Goal: Information Seeking & Learning: Learn about a topic

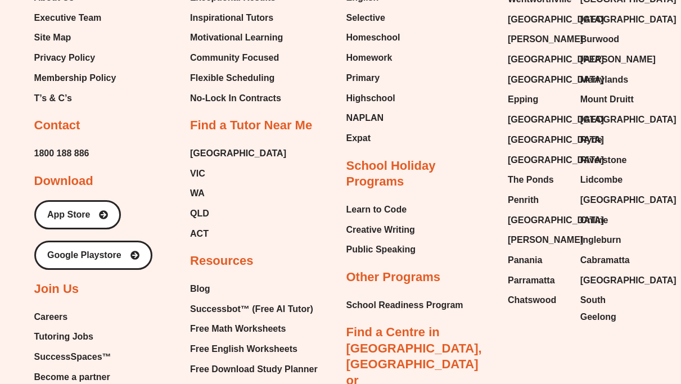
scroll to position [4698, 0]
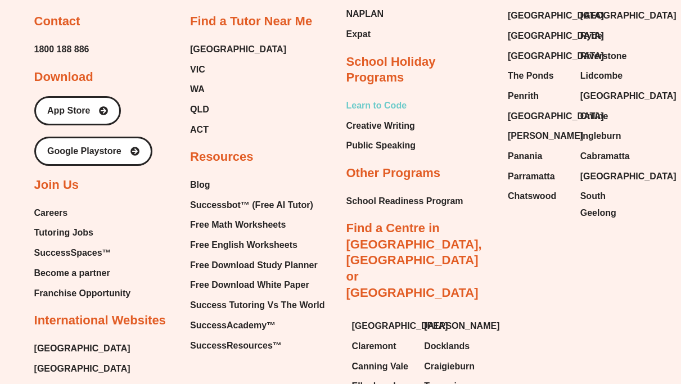
click at [394, 97] on span "Learn to Code" at bounding box center [376, 105] width 61 height 17
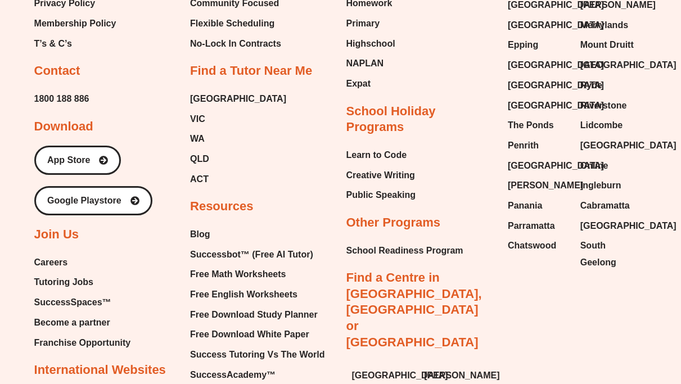
scroll to position [4651, 0]
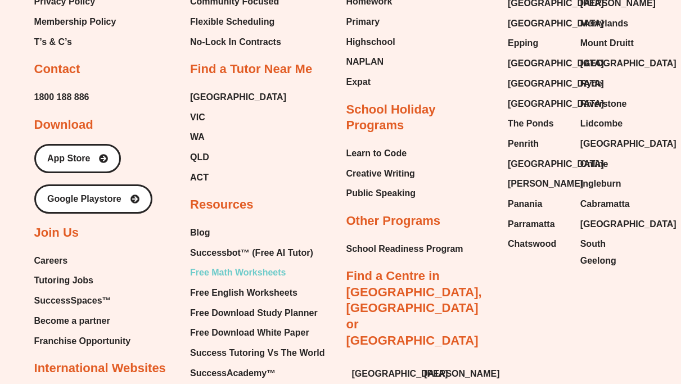
click at [250, 264] on span "Free Math Worksheets" at bounding box center [238, 272] width 96 height 17
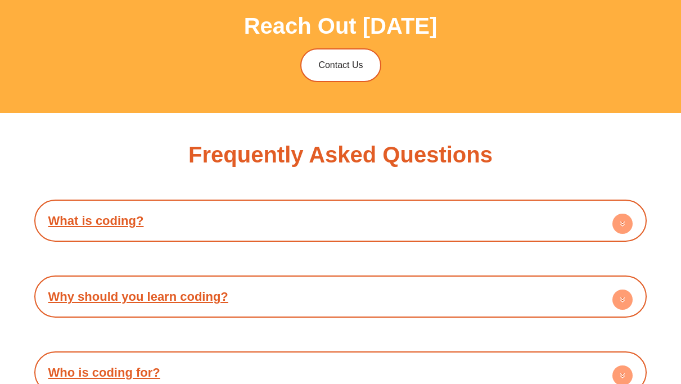
scroll to position [1961, 0]
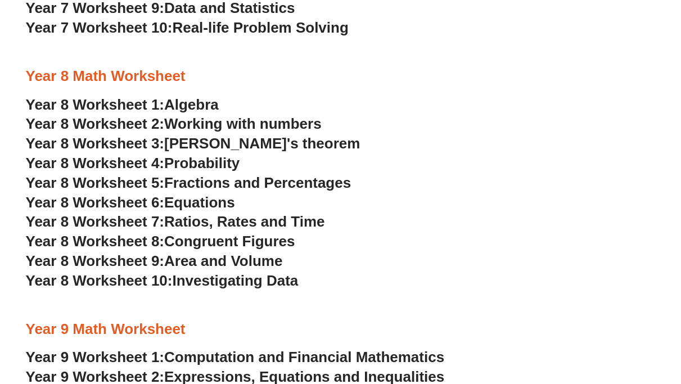
scroll to position [2955, 0]
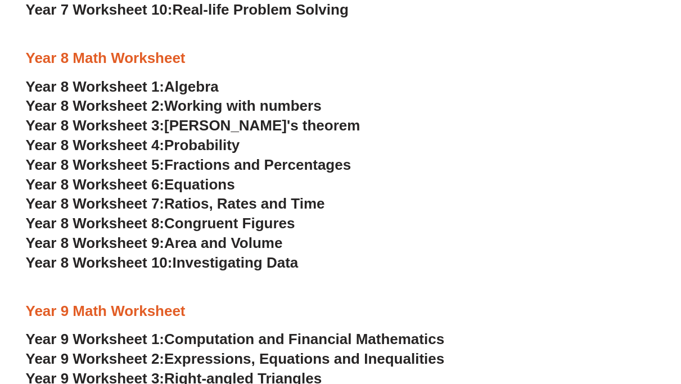
click at [210, 164] on span "Fractions and Percentages" at bounding box center [257, 164] width 187 height 17
click at [208, 186] on span "Equations" at bounding box center [199, 184] width 71 height 17
click at [234, 224] on span "Congruent Figures" at bounding box center [229, 223] width 131 height 17
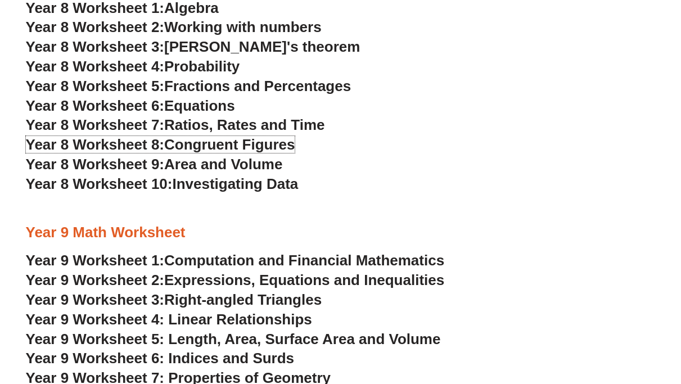
scroll to position [2967, 0]
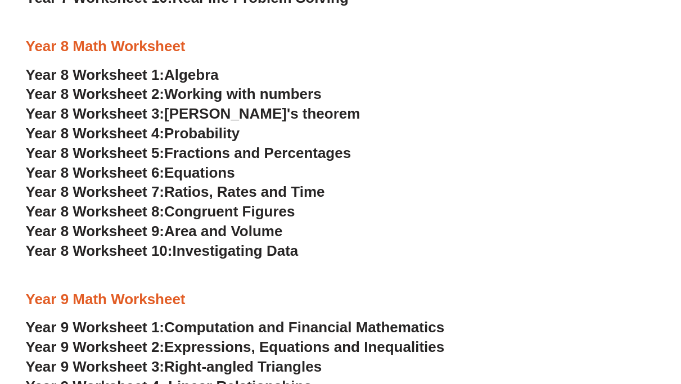
click at [297, 194] on span "Ratios, Rates and Time" at bounding box center [244, 191] width 160 height 17
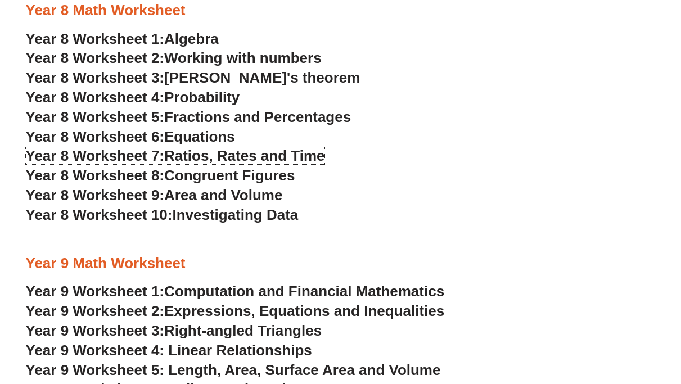
scroll to position [2940, 0]
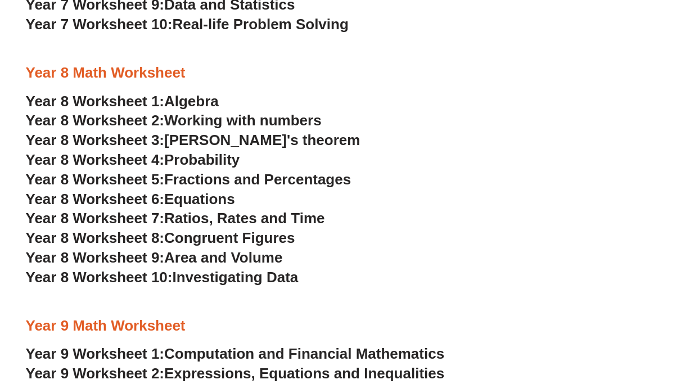
click at [269, 182] on span "Fractions and Percentages" at bounding box center [257, 179] width 187 height 17
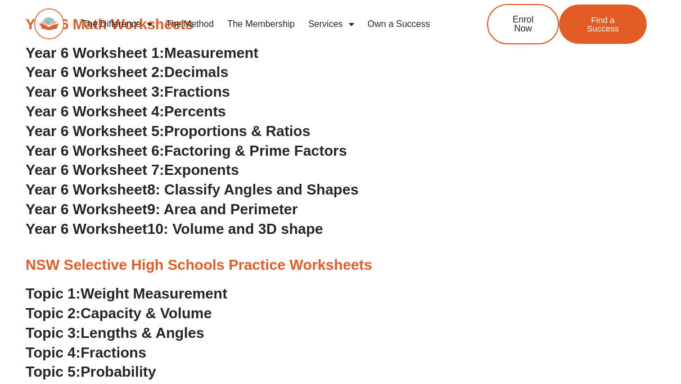
scroll to position [2118, 0]
